Goal: Task Accomplishment & Management: Manage account settings

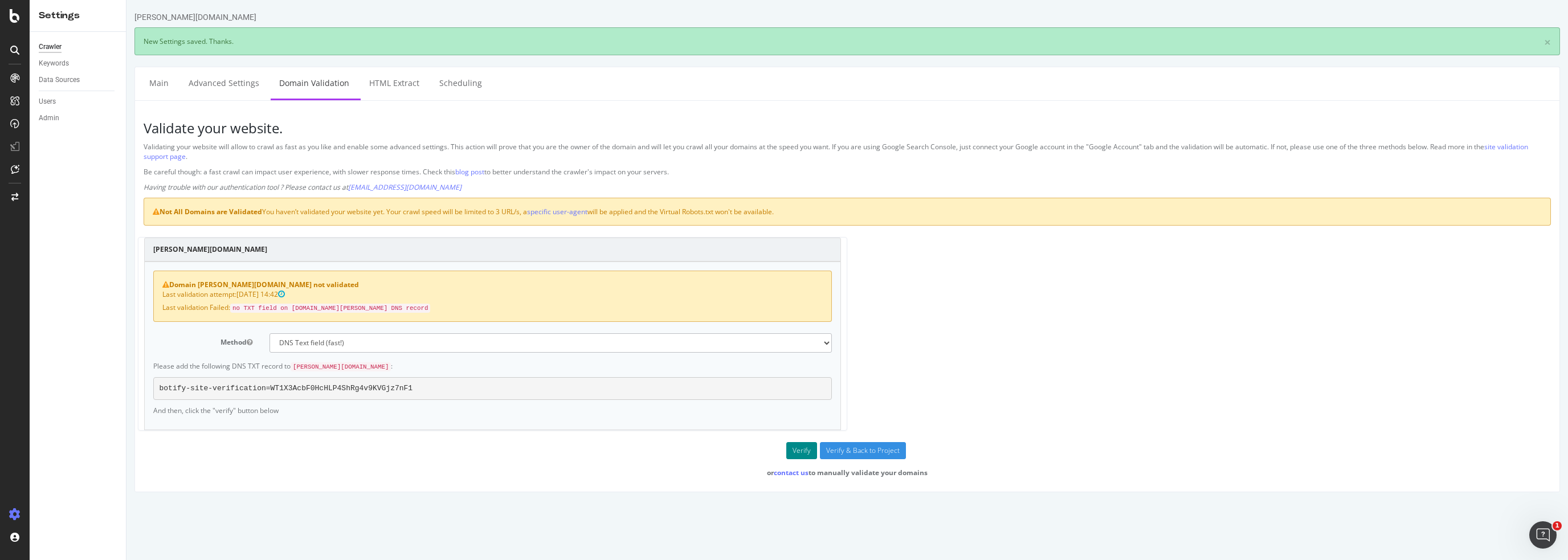
click at [805, 446] on button "Verify" at bounding box center [802, 450] width 31 height 17
click at [592, 328] on div "Domain darty.pt not validated Last validation attempt: 2025-10-08 16:22 Last va…" at bounding box center [493, 345] width 697 height 169
click at [826, 340] on select "No authentication (3 URLs / sec max) DNS Text field (fast!) File's at site root…" at bounding box center [551, 343] width 563 height 19
click at [1199, 292] on div "darty.pt Domain darty.pt not validated Last validation attempt: 2025-10-08 16:2…" at bounding box center [847, 339] width 1419 height 205
click at [1527, 145] on link "site validation support page" at bounding box center [836, 151] width 1385 height 19
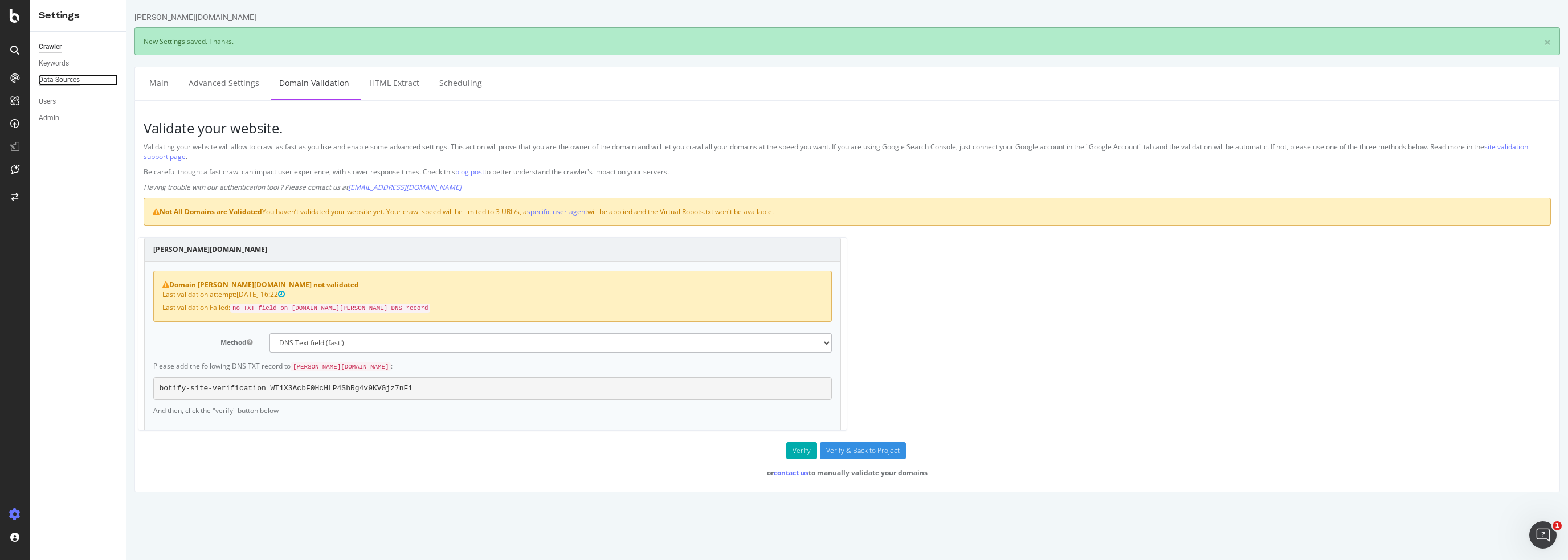
click at [62, 77] on div "Data Sources" at bounding box center [59, 80] width 41 height 12
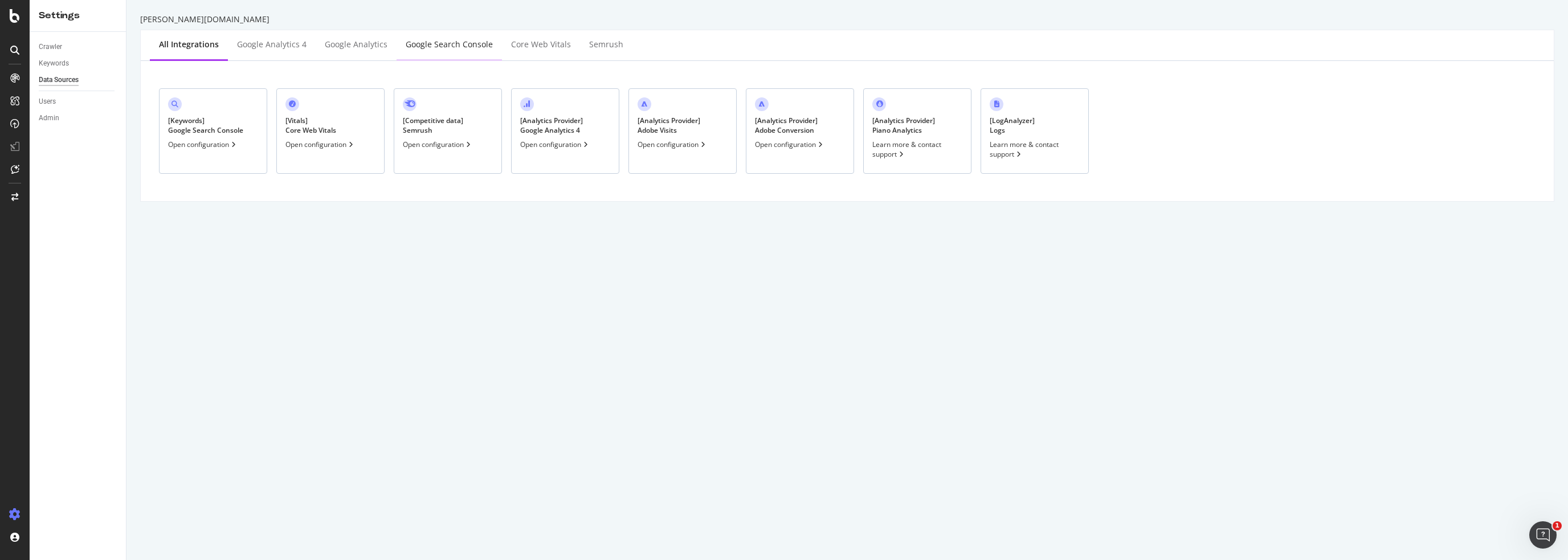
click at [427, 44] on div "Google Search Console" at bounding box center [449, 44] width 87 height 11
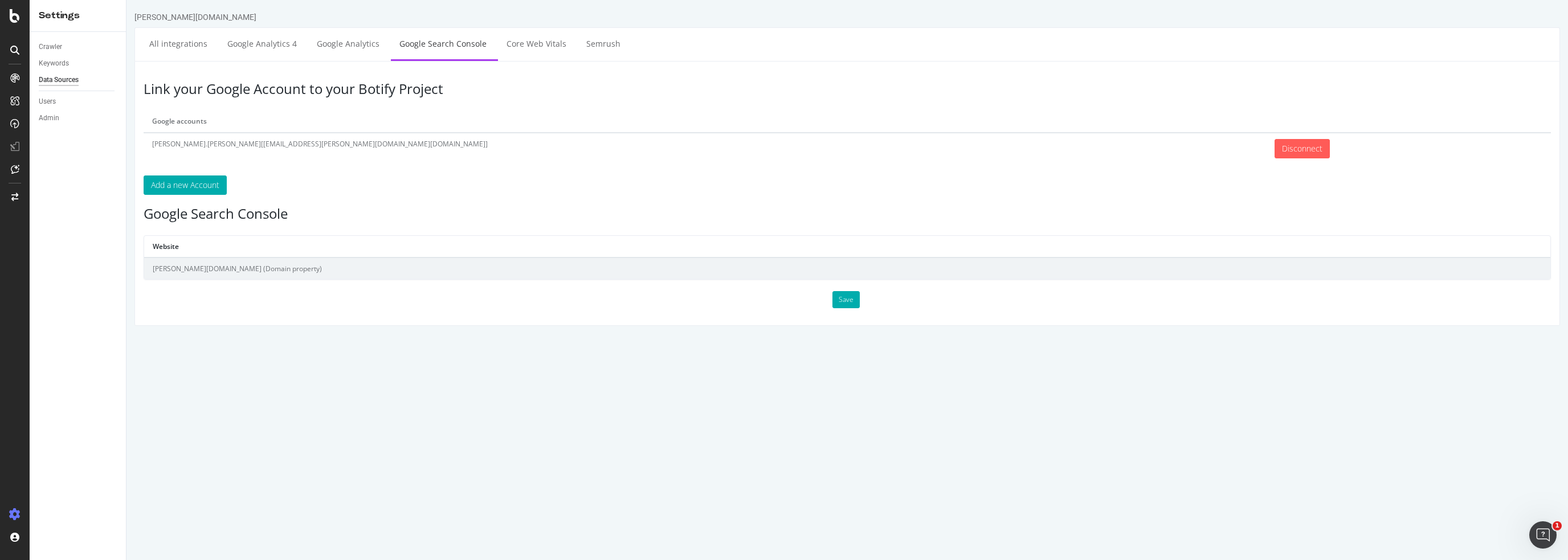
click at [194, 268] on td "[PERSON_NAME][DOMAIN_NAME] (Domain property)" at bounding box center [847, 268] width 1407 height 22
click at [187, 183] on button "Add a new Account" at bounding box center [184, 185] width 83 height 19
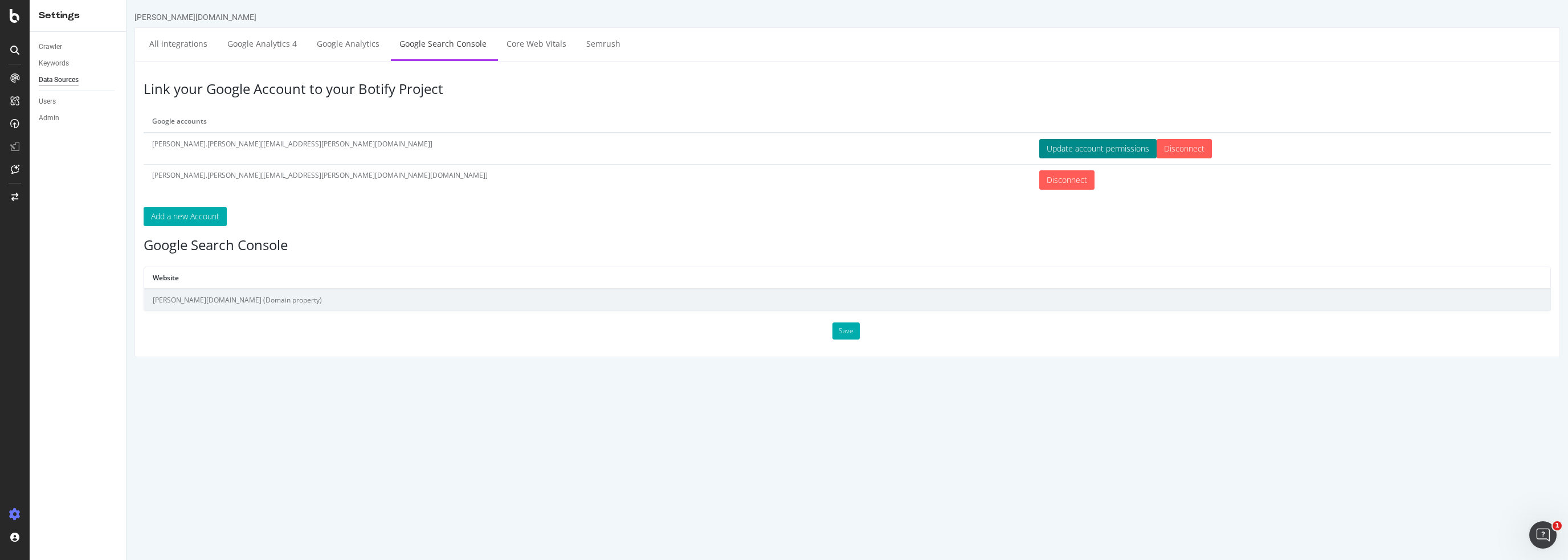
click at [1040, 150] on button "Update account permissions" at bounding box center [1098, 148] width 117 height 19
click at [497, 218] on p "Add a new Account" at bounding box center [847, 216] width 1408 height 19
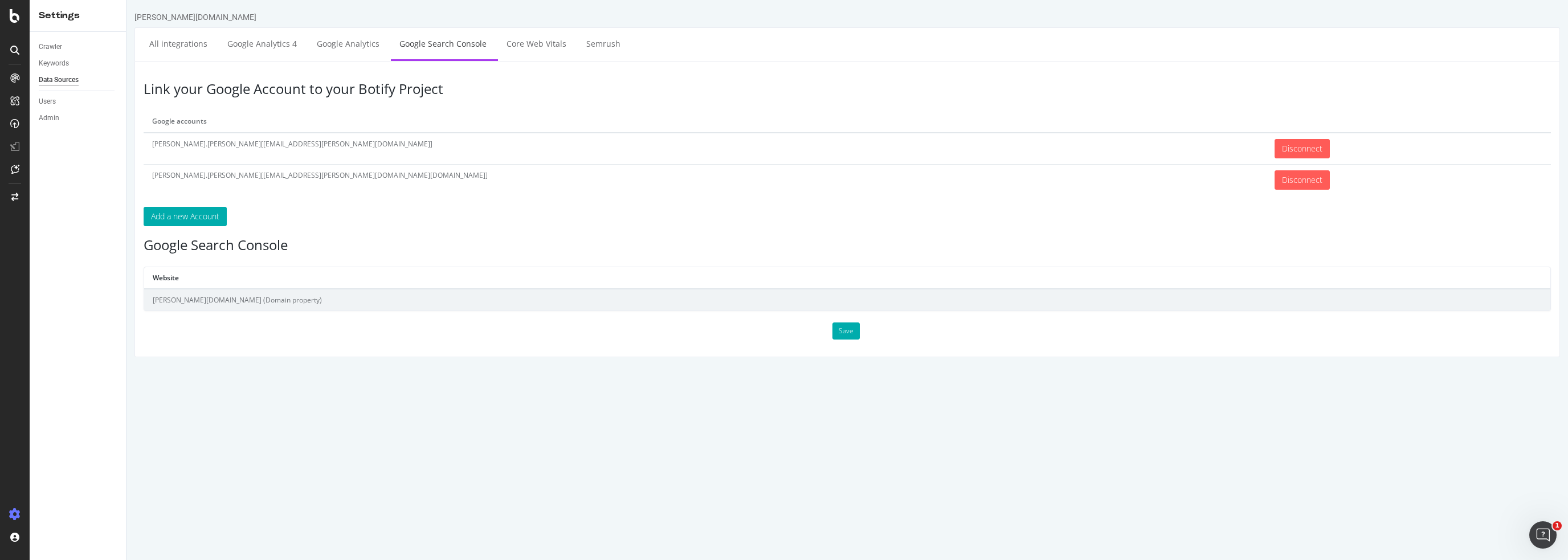
click at [229, 301] on td "[PERSON_NAME][DOMAIN_NAME] (Domain property)" at bounding box center [847, 299] width 1407 height 22
click at [850, 329] on button "Save" at bounding box center [846, 330] width 28 height 17
click at [843, 329] on button "Save" at bounding box center [846, 330] width 28 height 17
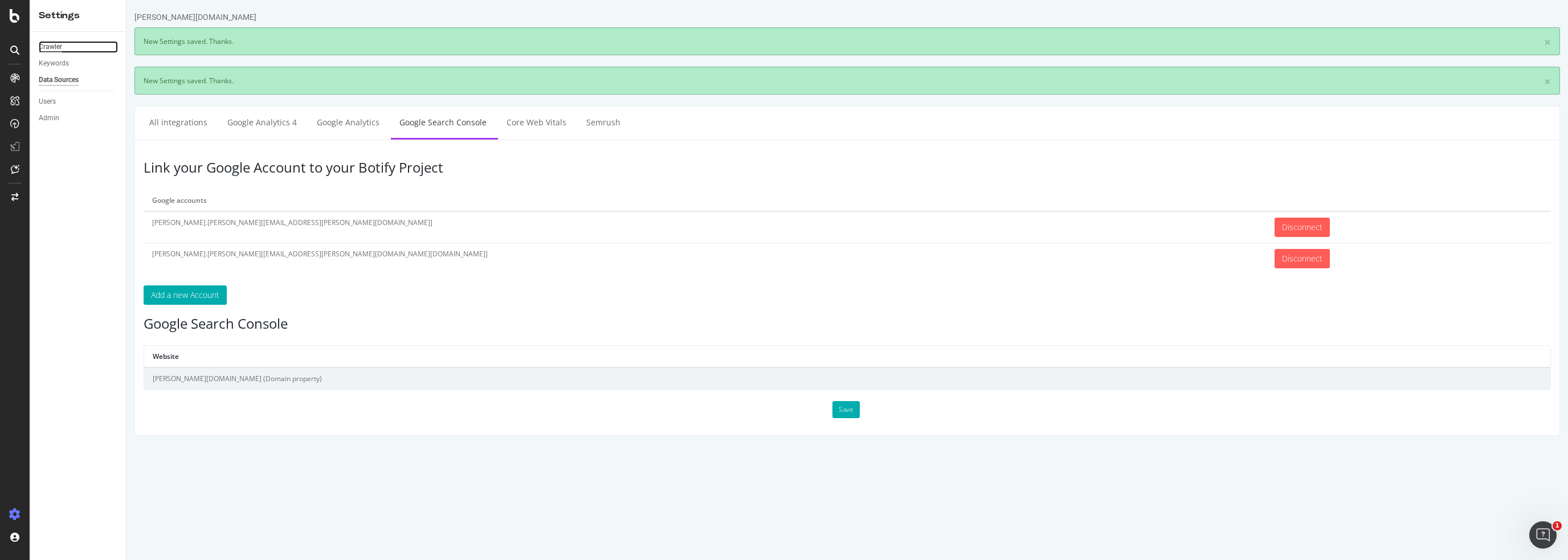
click at [57, 47] on div "Crawler" at bounding box center [50, 47] width 23 height 12
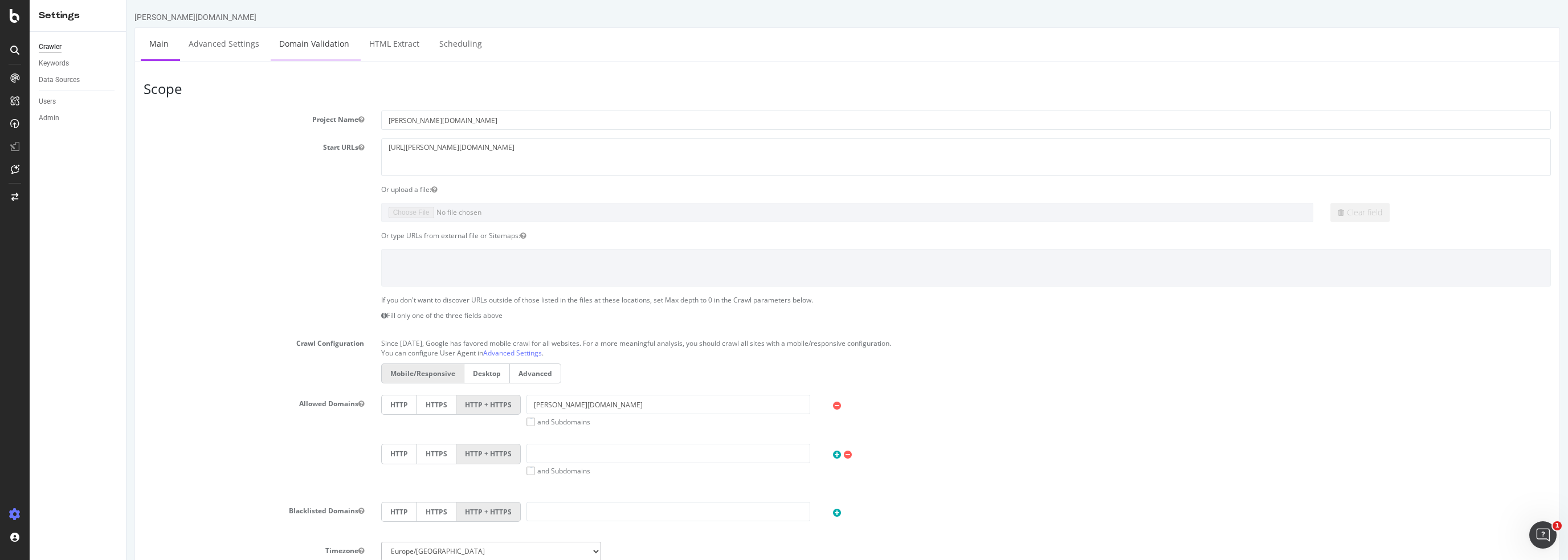
click at [320, 44] on link "Domain Validation" at bounding box center [314, 43] width 87 height 31
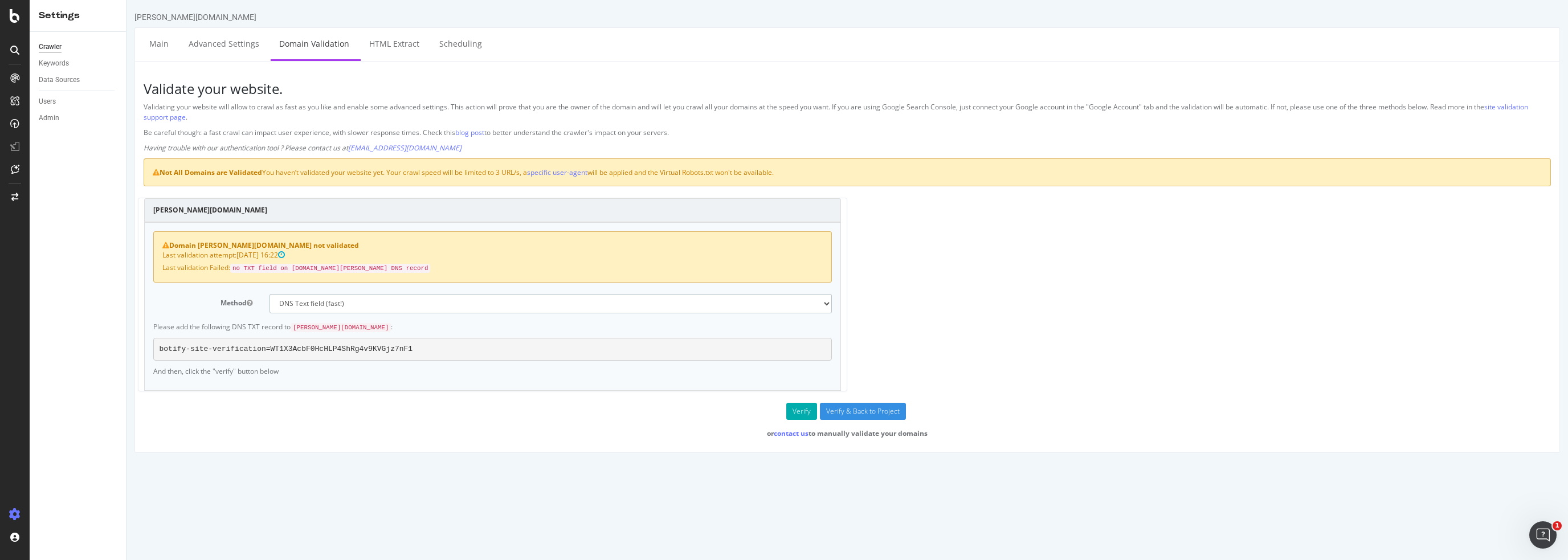
click at [408, 302] on select "No authentication (3 URLs / sec max) DNS Text field (fast!) File's at site root…" at bounding box center [551, 303] width 563 height 19
select select "5"
click at [269, 294] on select "No authentication (3 URLs / sec max) DNS Text field (fast!) File's at site root…" at bounding box center [551, 303] width 563 height 19
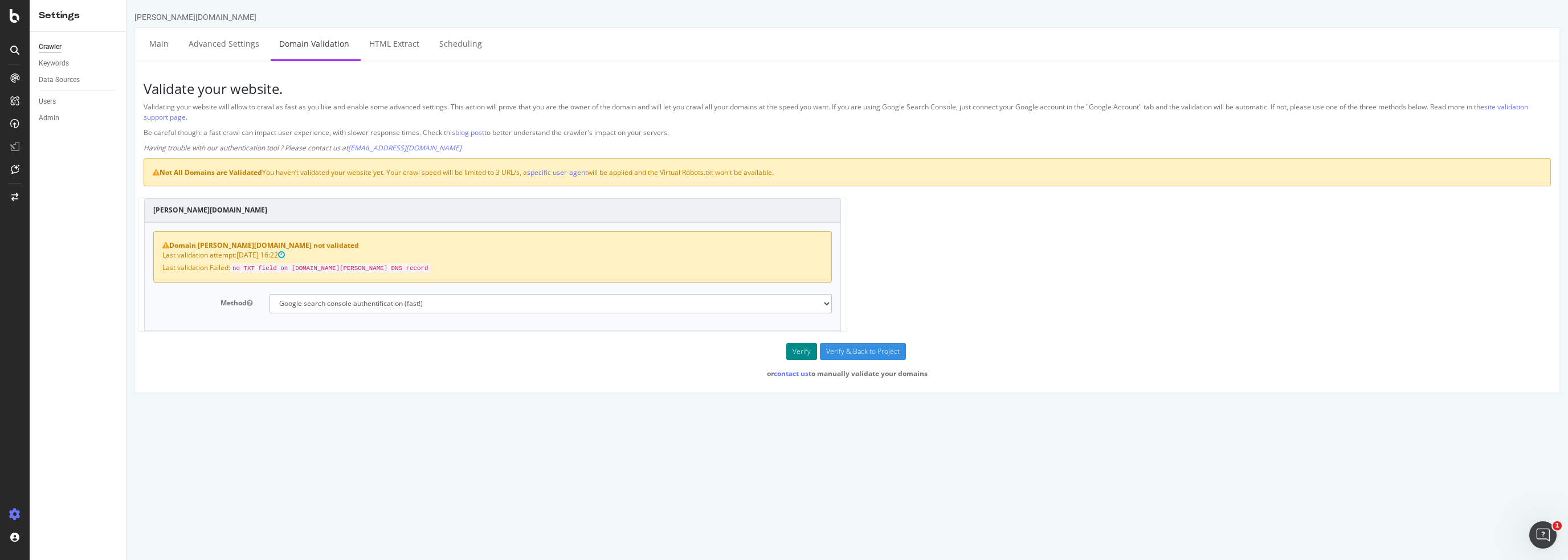
click at [799, 347] on button "Verify" at bounding box center [802, 351] width 31 height 17
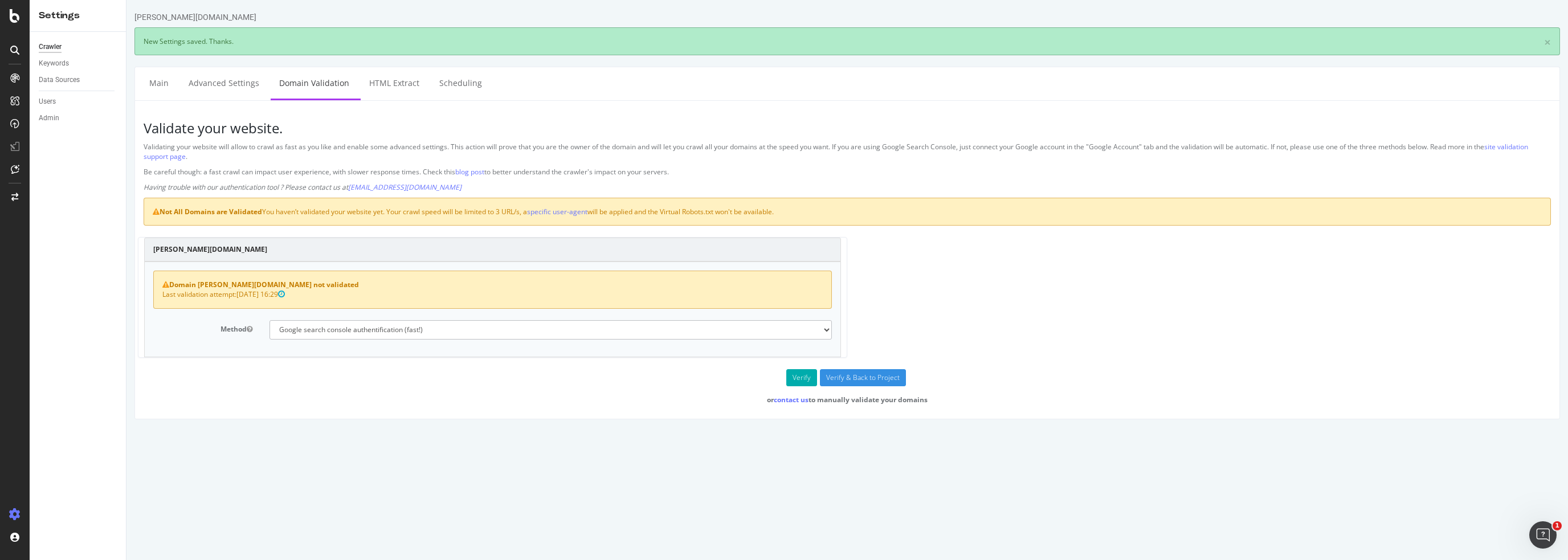
click at [799, 347] on div "Domain darty.pt not validated Last validation attempt: 2025-10-08 16:29 Method …" at bounding box center [493, 309] width 697 height 95
click at [800, 376] on button "Verify" at bounding box center [802, 377] width 31 height 17
click at [395, 325] on select "No authentication (3 URLs / sec max) DNS Text field (fast!) File's at site root…" at bounding box center [551, 330] width 563 height 19
select select "0"
click at [269, 320] on select "No authentication (3 URLs / sec max) DNS Text field (fast!) File's at site root…" at bounding box center [551, 330] width 563 height 19
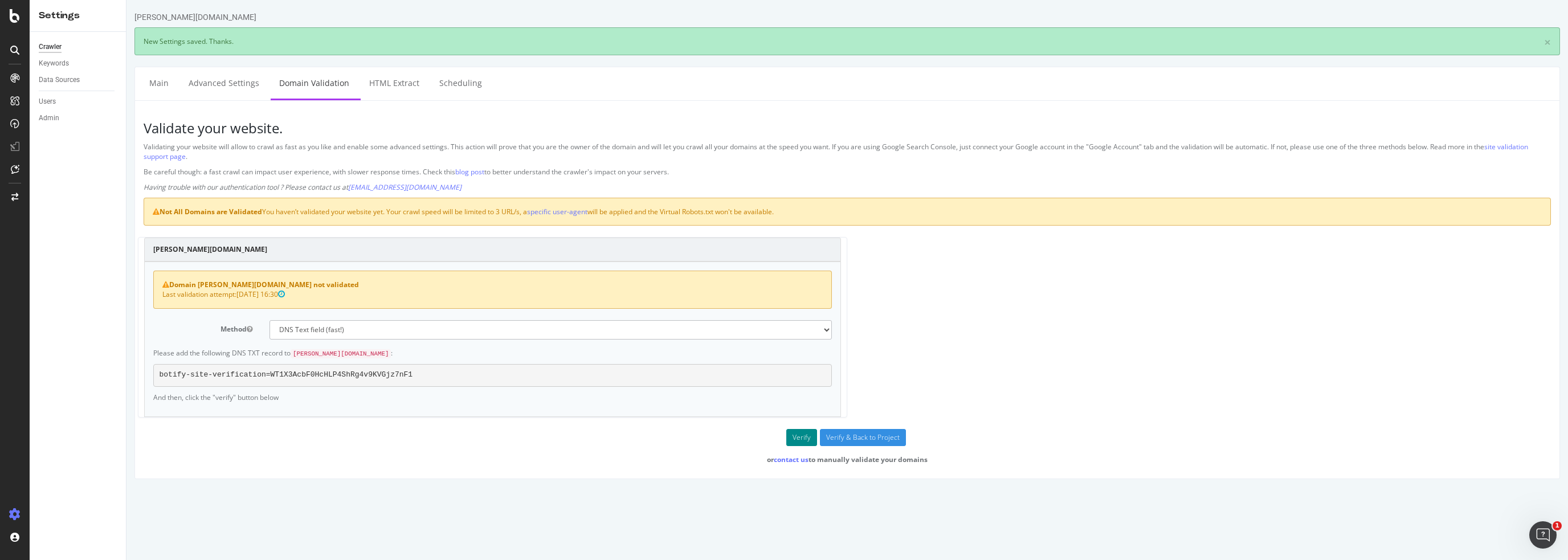
click at [800, 437] on button "Verify" at bounding box center [802, 437] width 31 height 17
click at [54, 510] on div "Segment Editor" at bounding box center [89, 509] width 108 height 9
